Goal: Browse casually: Explore the website without a specific task or goal

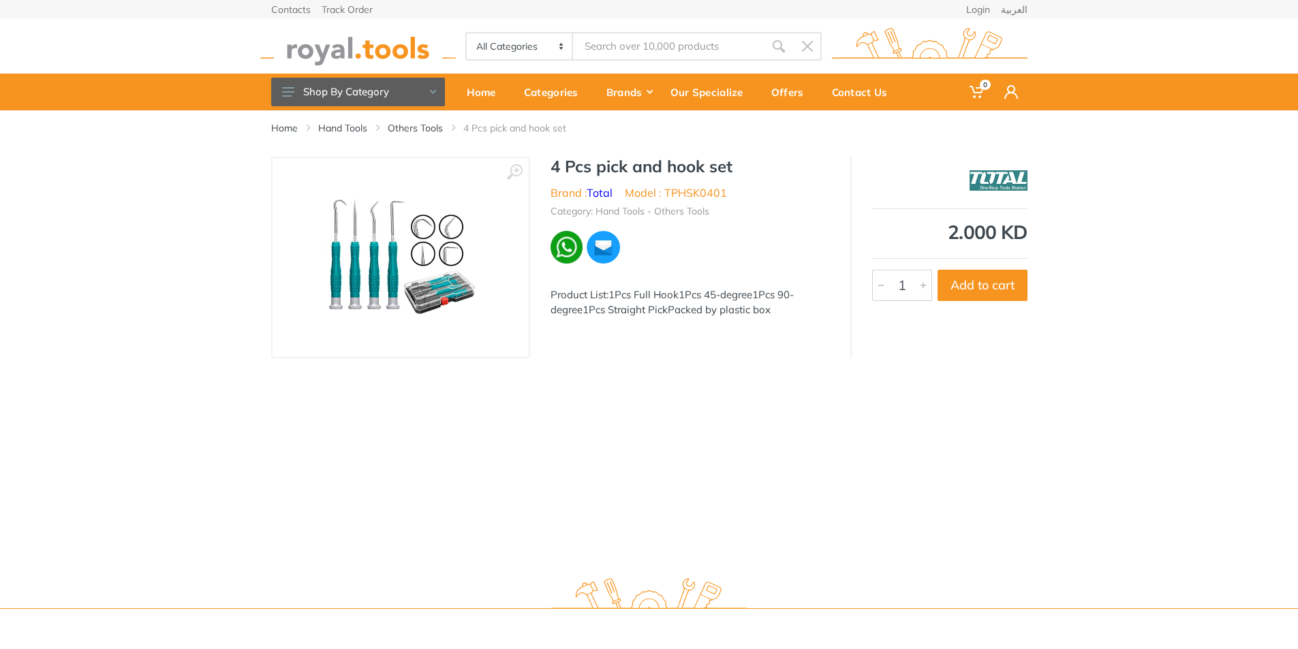
click at [385, 263] on img at bounding box center [401, 258] width 172 height 172
drag, startPoint x: 578, startPoint y: 300, endPoint x: 419, endPoint y: 273, distance: 161.1
click at [419, 273] on img at bounding box center [401, 258] width 172 height 172
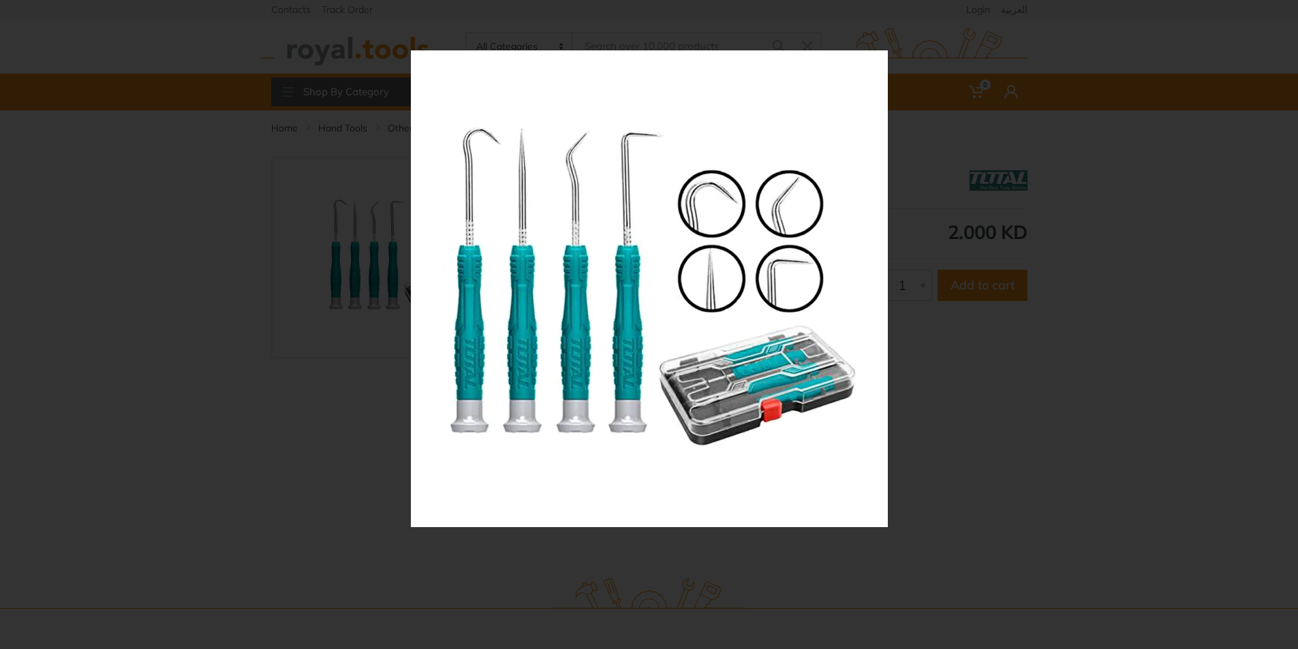
click at [689, 289] on img at bounding box center [649, 288] width 477 height 477
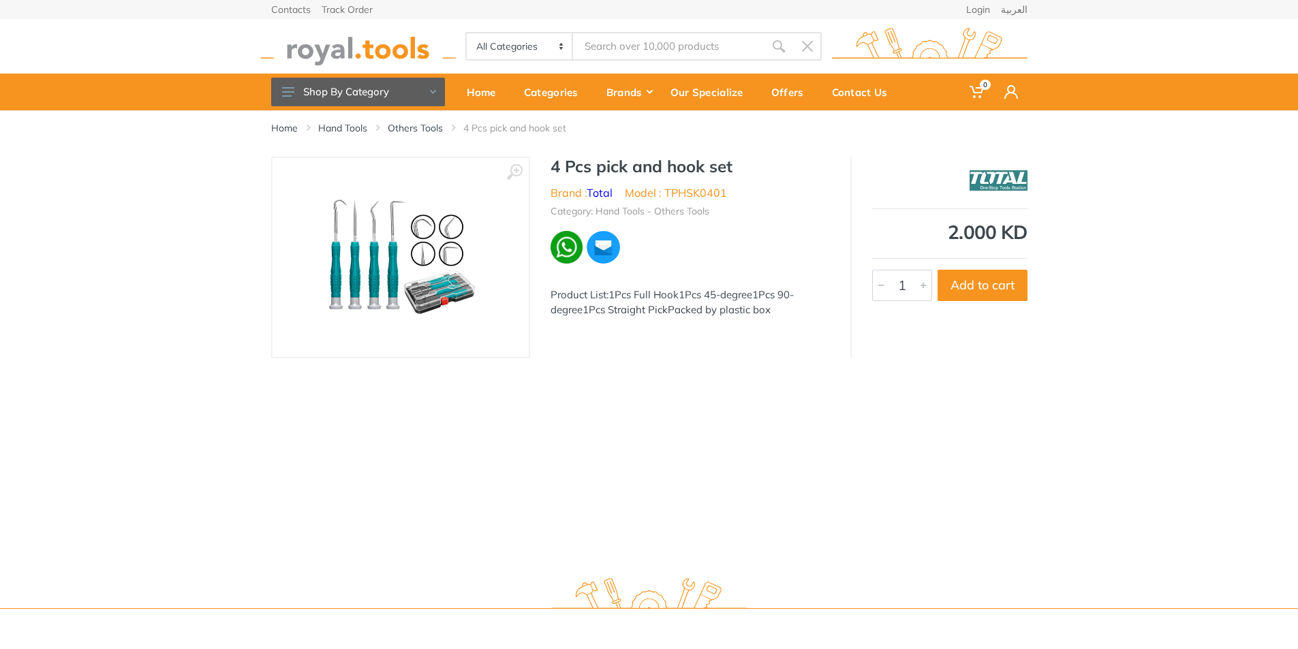
click at [364, 267] on img at bounding box center [401, 258] width 172 height 172
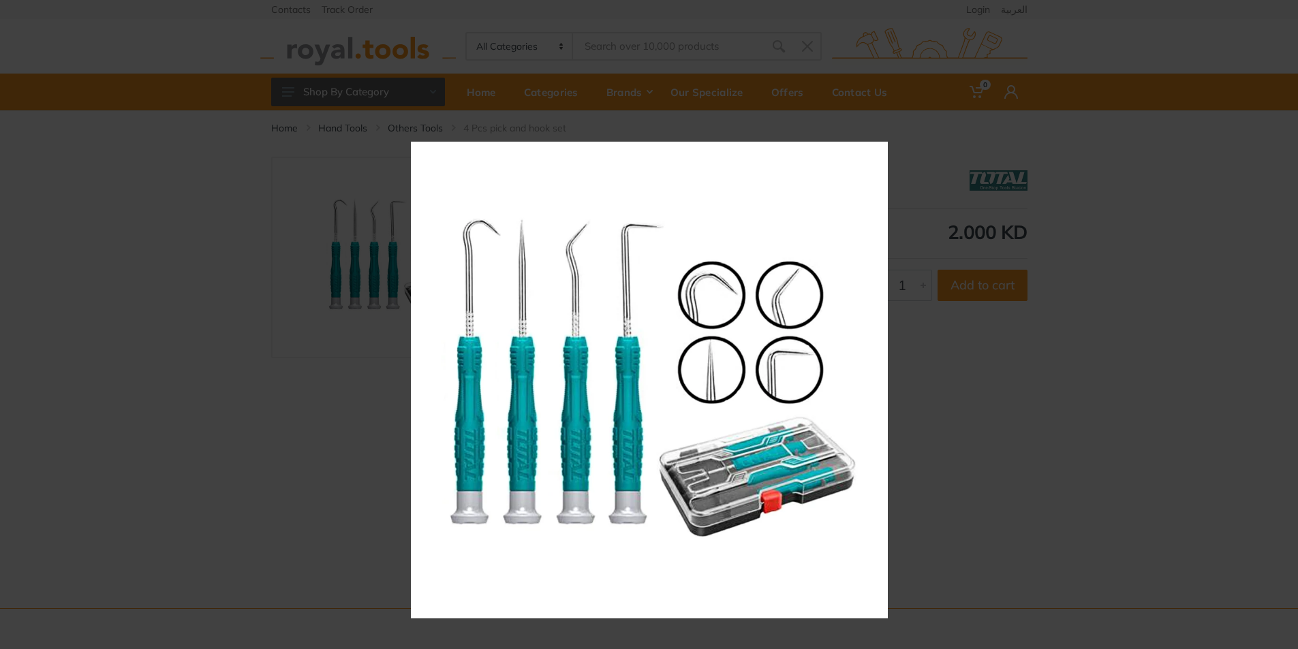
click at [662, 427] on img at bounding box center [649, 380] width 477 height 477
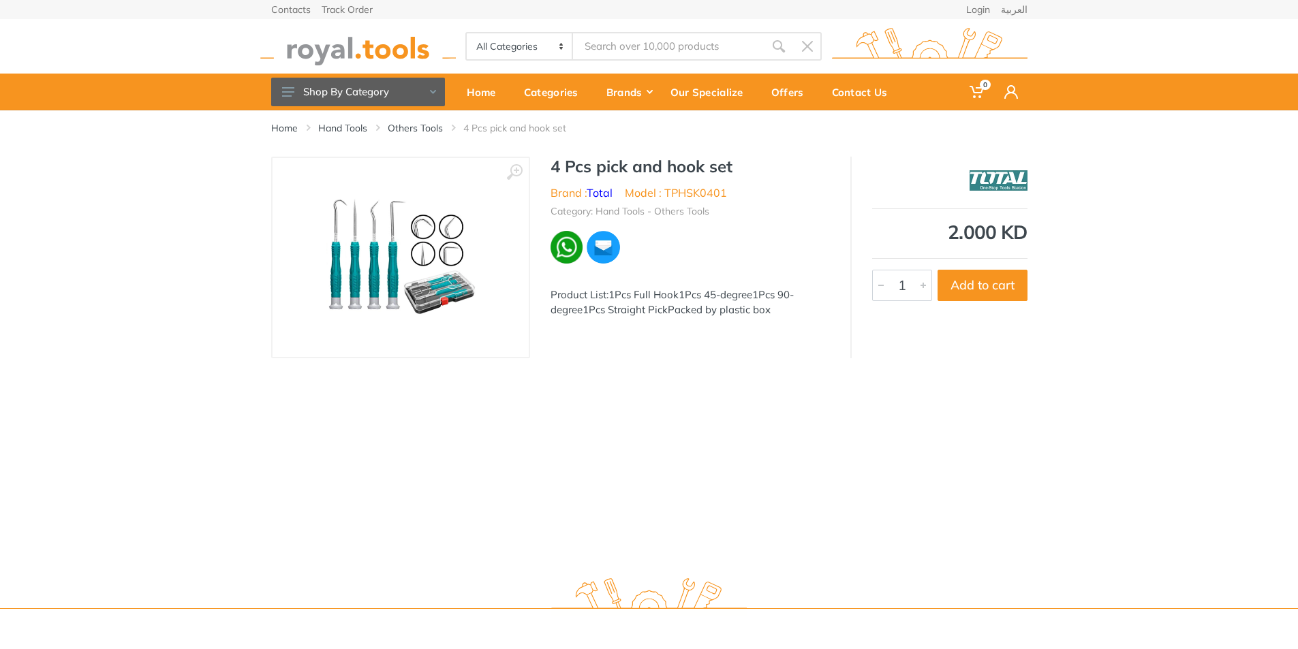
click at [437, 264] on img at bounding box center [401, 258] width 172 height 172
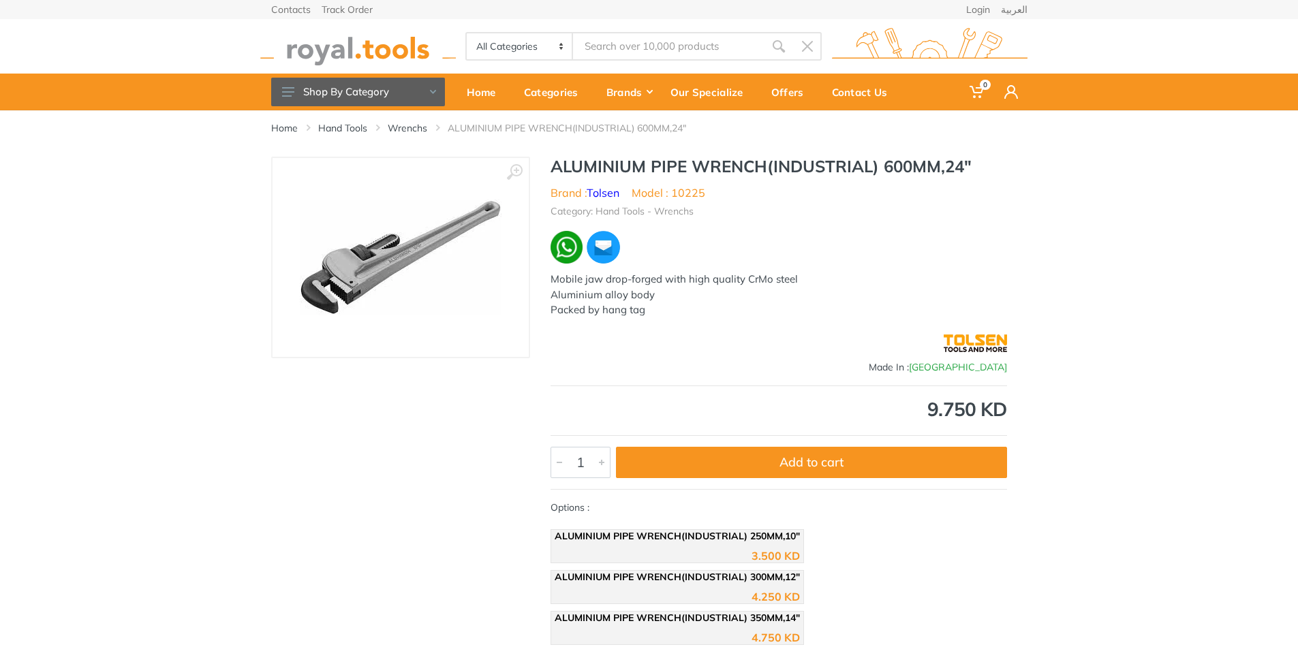
click at [402, 250] on img at bounding box center [401, 258] width 202 height 116
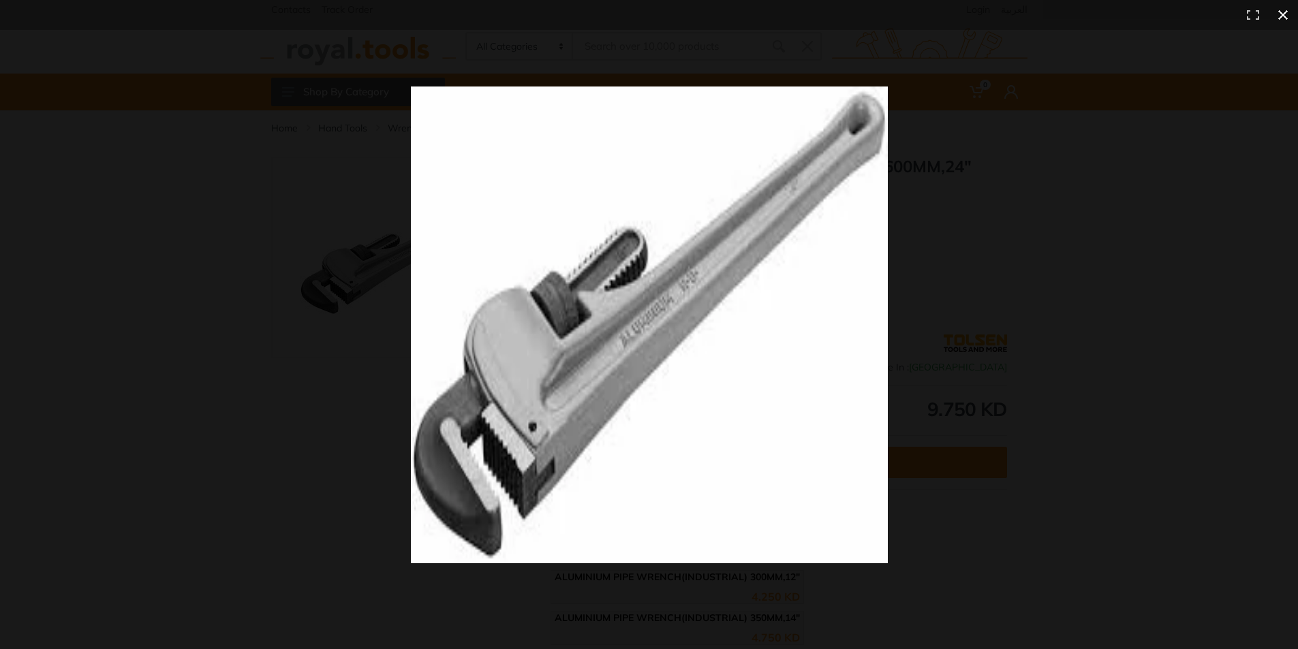
click at [1115, 211] on div at bounding box center [936, 349] width 1051 height 525
